Goal: Find specific page/section: Find specific page/section

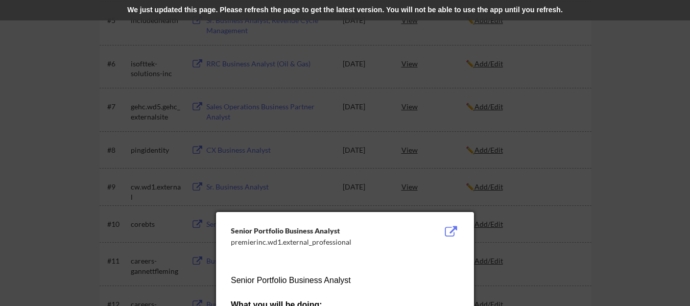
scroll to position [500, 0]
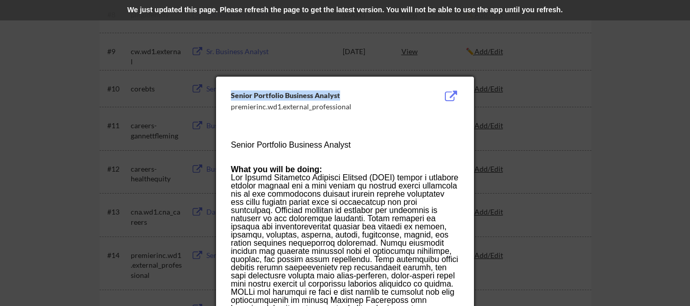
drag, startPoint x: 233, startPoint y: 96, endPoint x: 342, endPoint y: 95, distance: 109.4
click at [342, 95] on div "Senior Portfolio Business Analyst" at bounding box center [319, 95] width 177 height 10
drag, startPoint x: 334, startPoint y: 94, endPoint x: 258, endPoint y: 133, distance: 85.7
click at [258, 133] on p at bounding box center [345, 133] width 228 height 16
drag, startPoint x: 231, startPoint y: 107, endPoint x: 264, endPoint y: 106, distance: 32.7
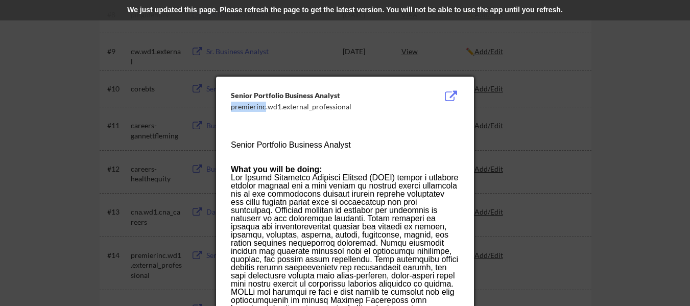
click at [264, 106] on div "premierinc.wd1.external_professional" at bounding box center [319, 107] width 177 height 10
copy div "premierinc"
click at [232, 97] on div "Senior Portfolio Business Analyst" at bounding box center [319, 95] width 177 height 10
drag, startPoint x: 229, startPoint y: 94, endPoint x: 348, endPoint y: 90, distance: 118.6
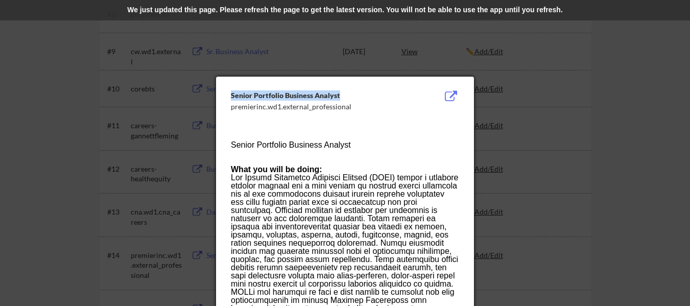
copy div "Senior Portfolio Business Analyst"
click at [631, 104] on div at bounding box center [345, 153] width 690 height 306
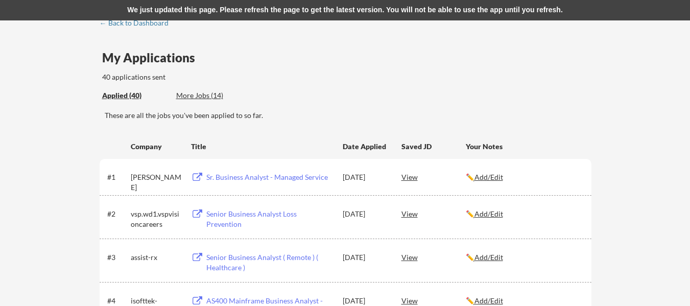
scroll to position [40, 0]
